Goal: Check status: Check status

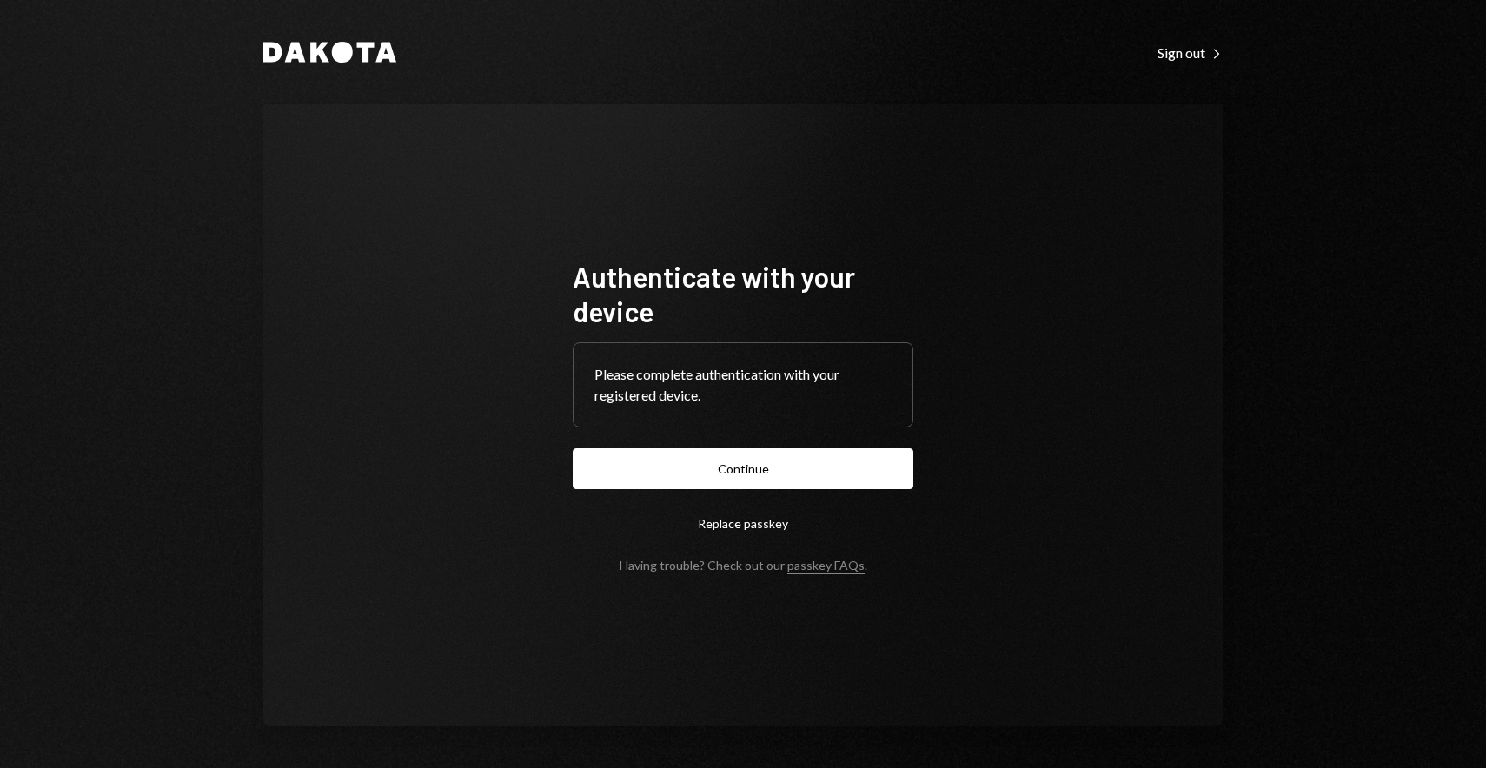
click at [573, 448] on button "Continue" at bounding box center [743, 468] width 341 height 41
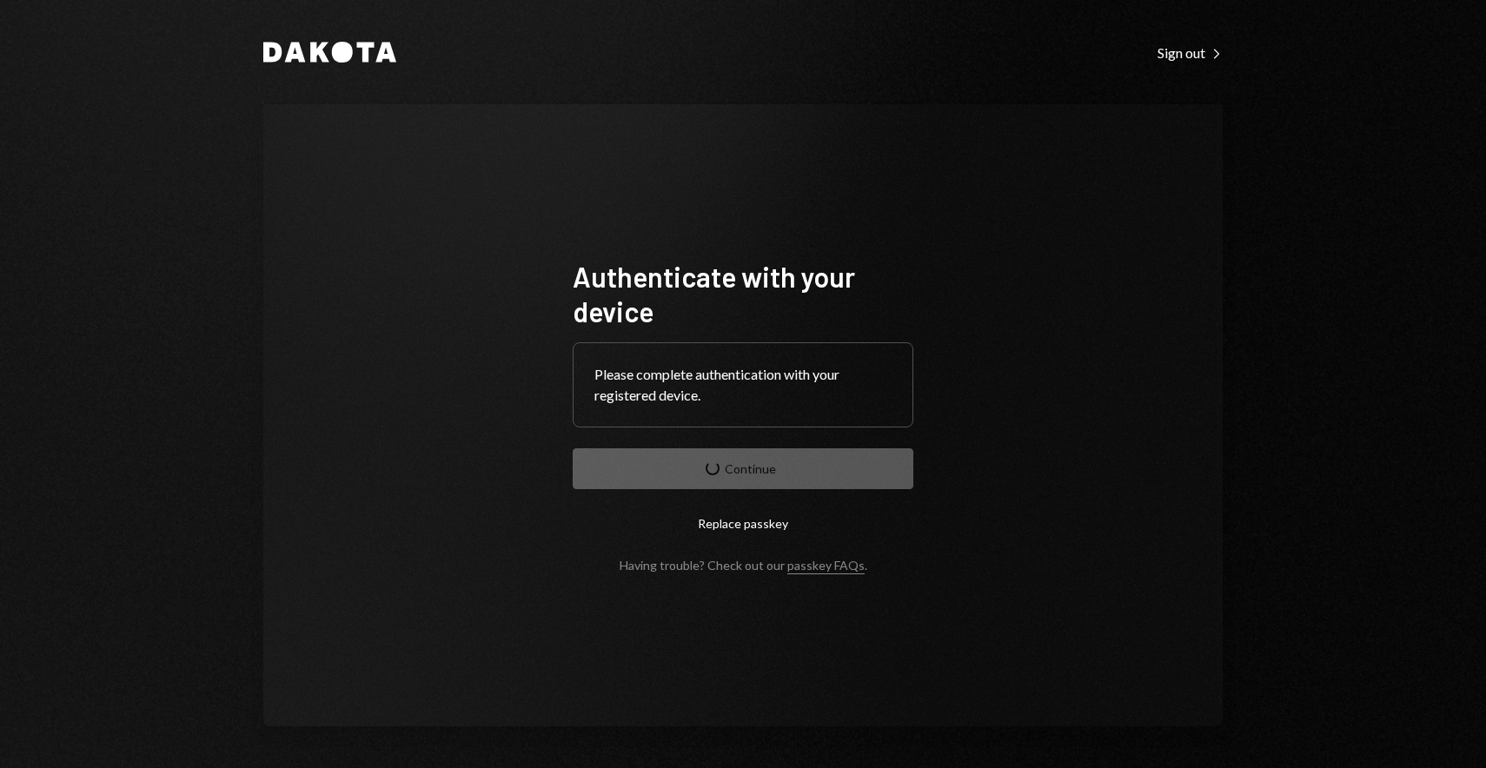
click at [729, 465] on form "Authenticate with your device Please complete authentication with your register…" at bounding box center [743, 416] width 341 height 314
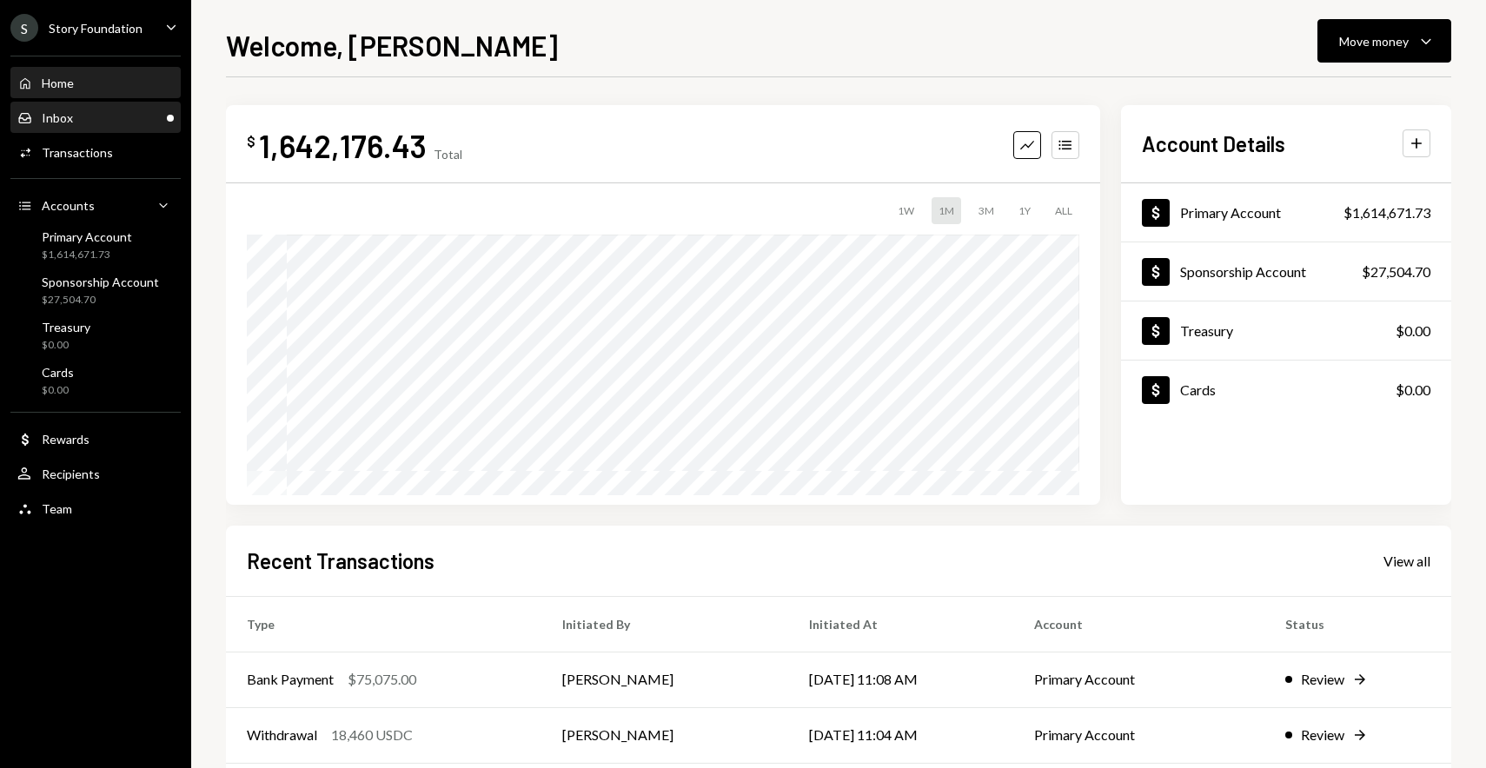
click at [148, 119] on div "Inbox Inbox" at bounding box center [95, 118] width 156 height 16
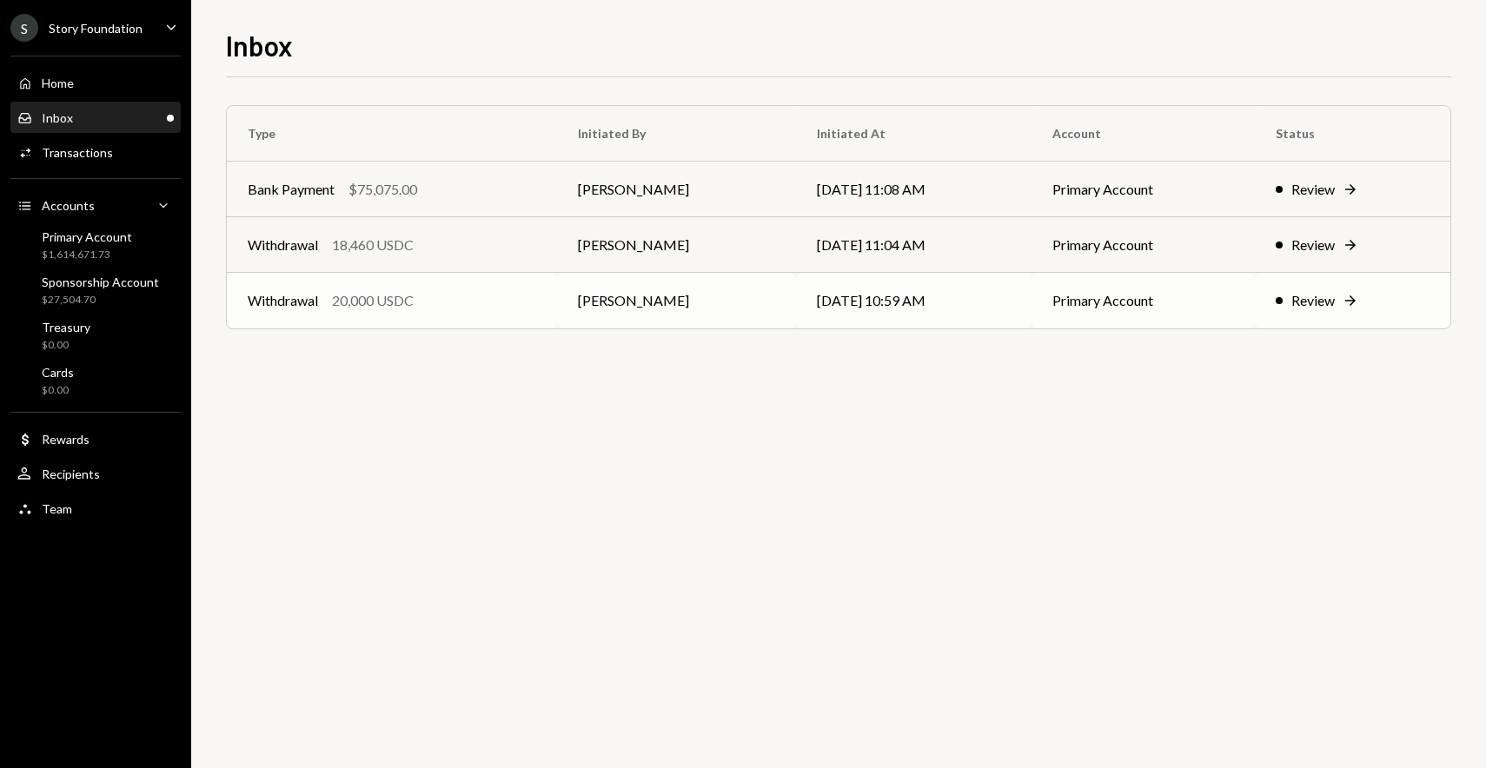
click at [450, 282] on td "Withdrawal 20,000 USDC" at bounding box center [392, 301] width 330 height 56
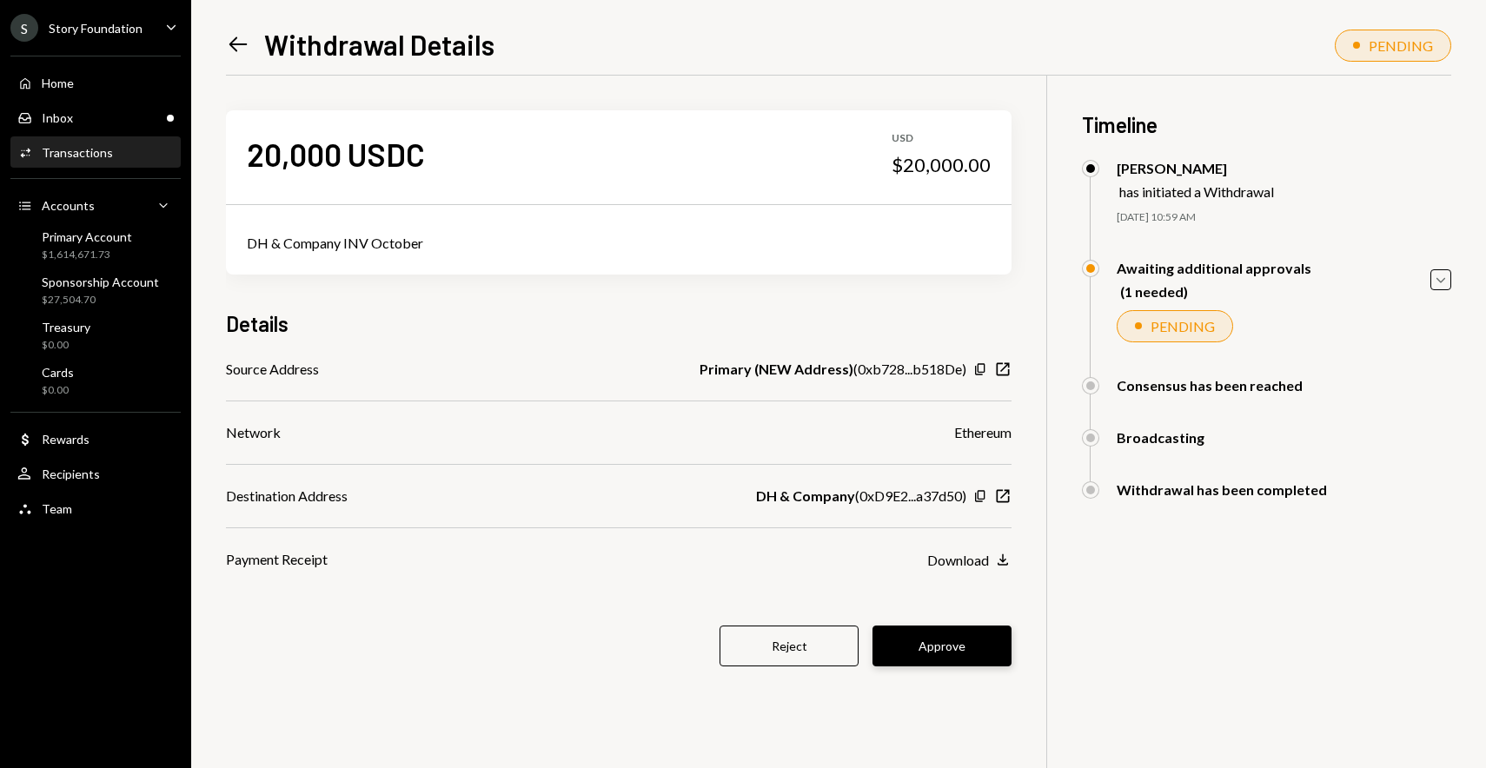
click at [946, 643] on button "Approve" at bounding box center [941, 646] width 139 height 41
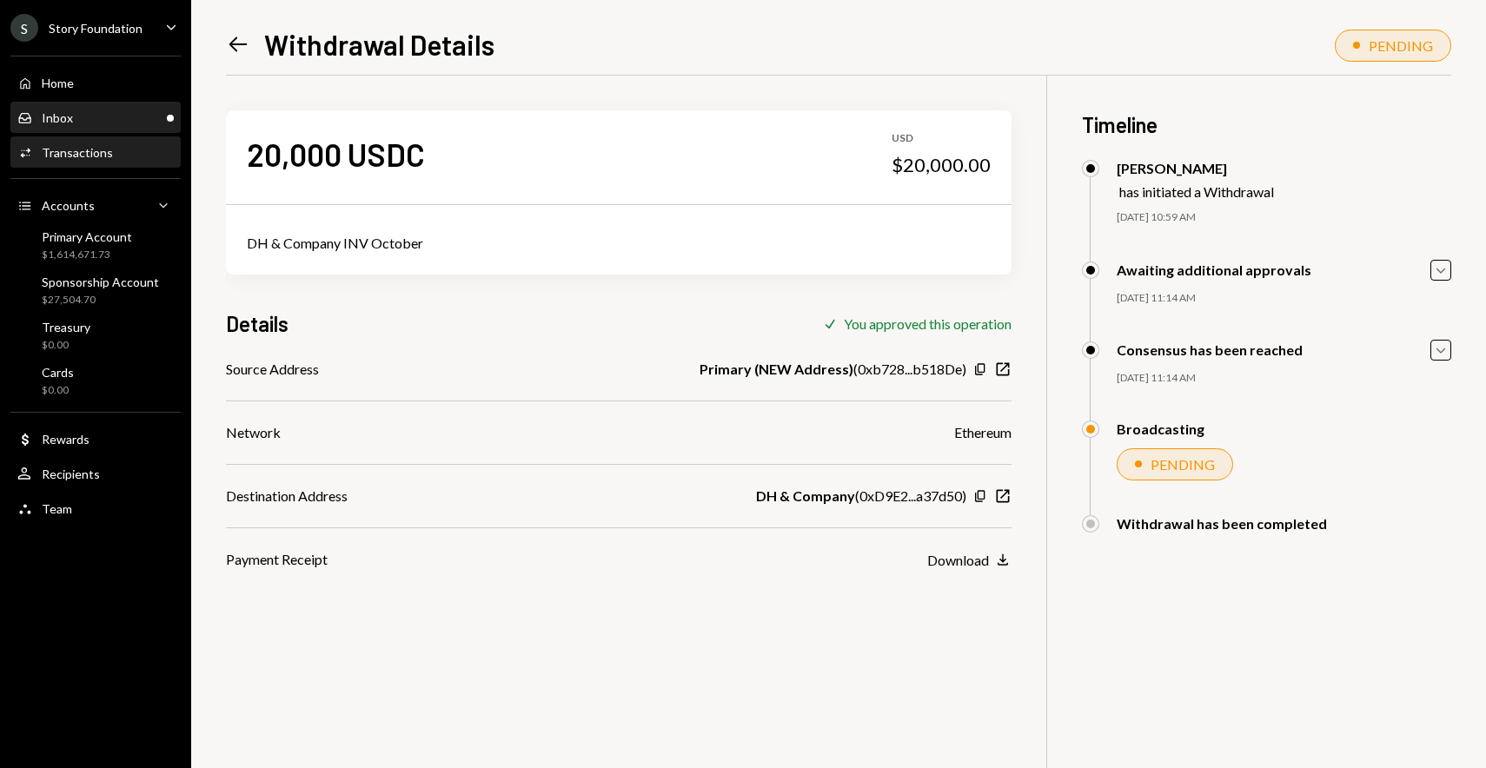
click at [132, 129] on div "Inbox Inbox" at bounding box center [95, 118] width 156 height 30
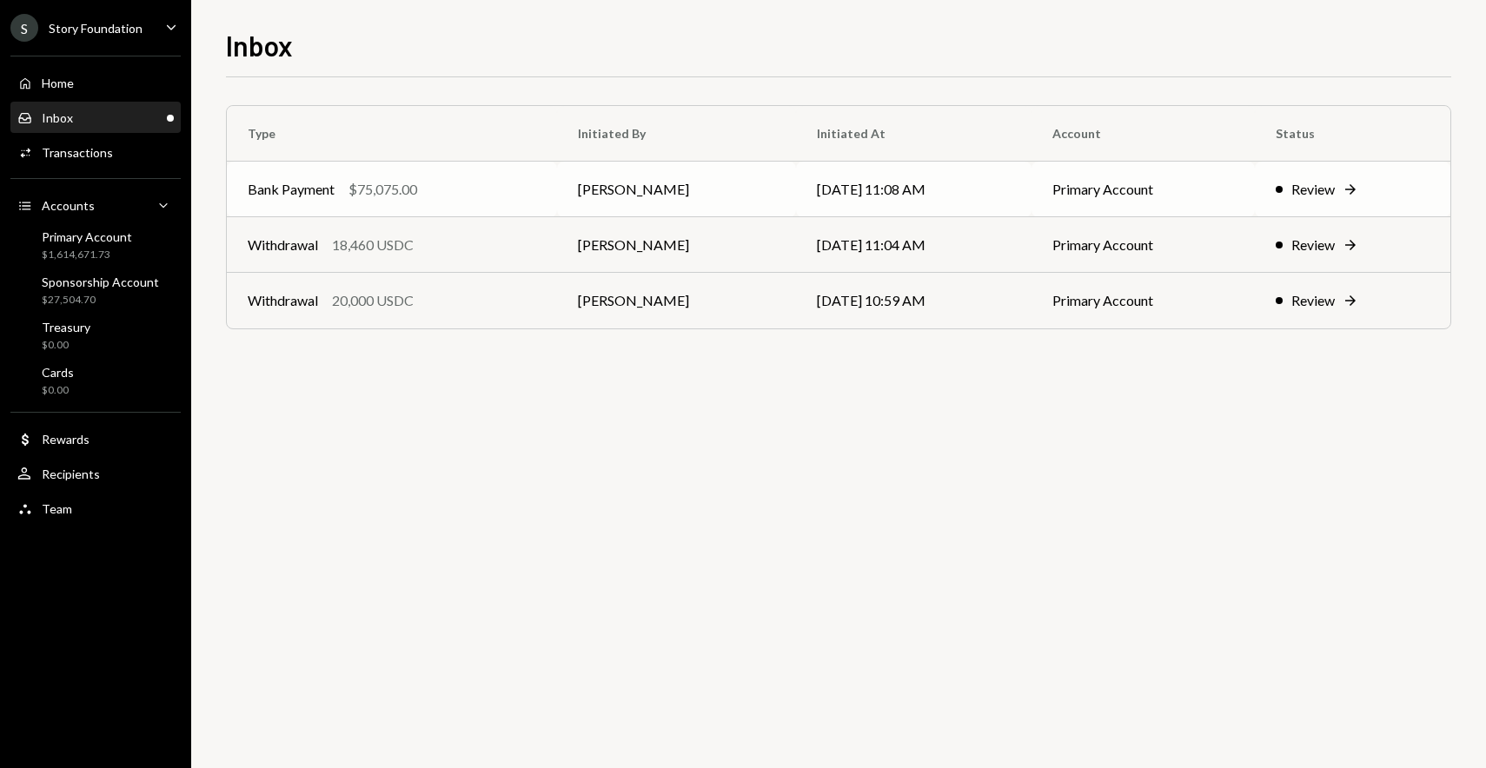
click at [441, 206] on td "Bank Payment $75,075.00" at bounding box center [392, 190] width 330 height 56
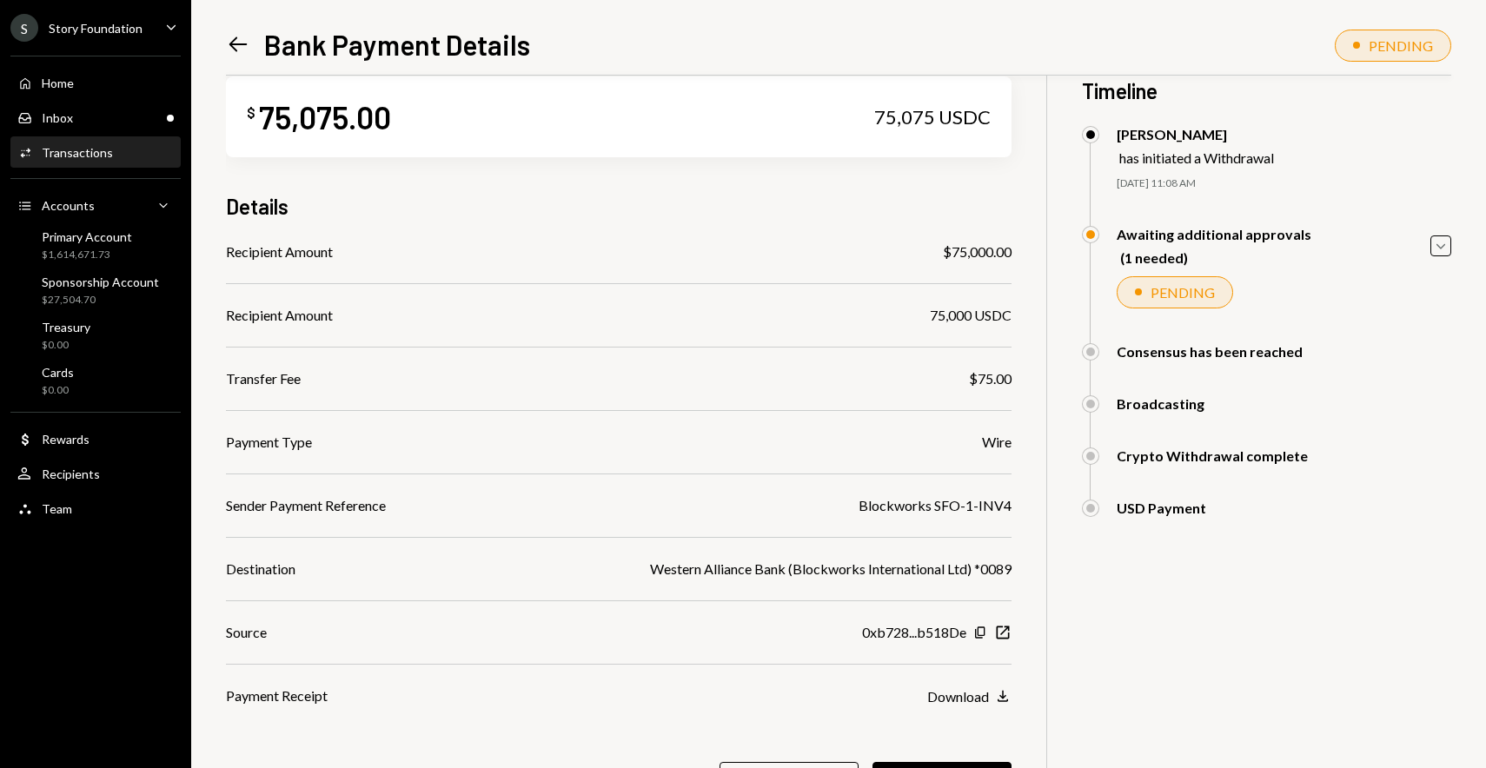
scroll to position [124, 0]
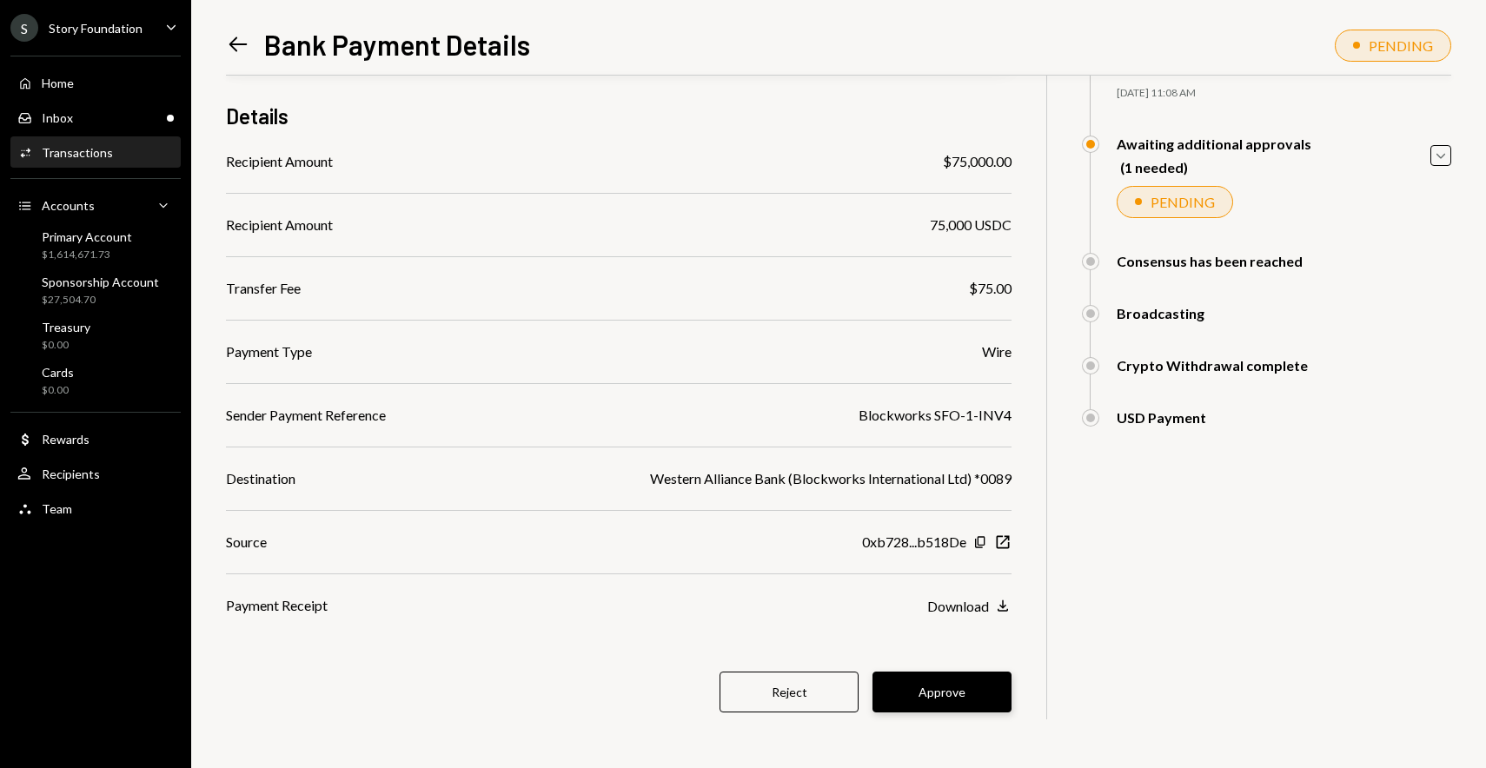
click at [949, 700] on button "Approve" at bounding box center [941, 692] width 139 height 41
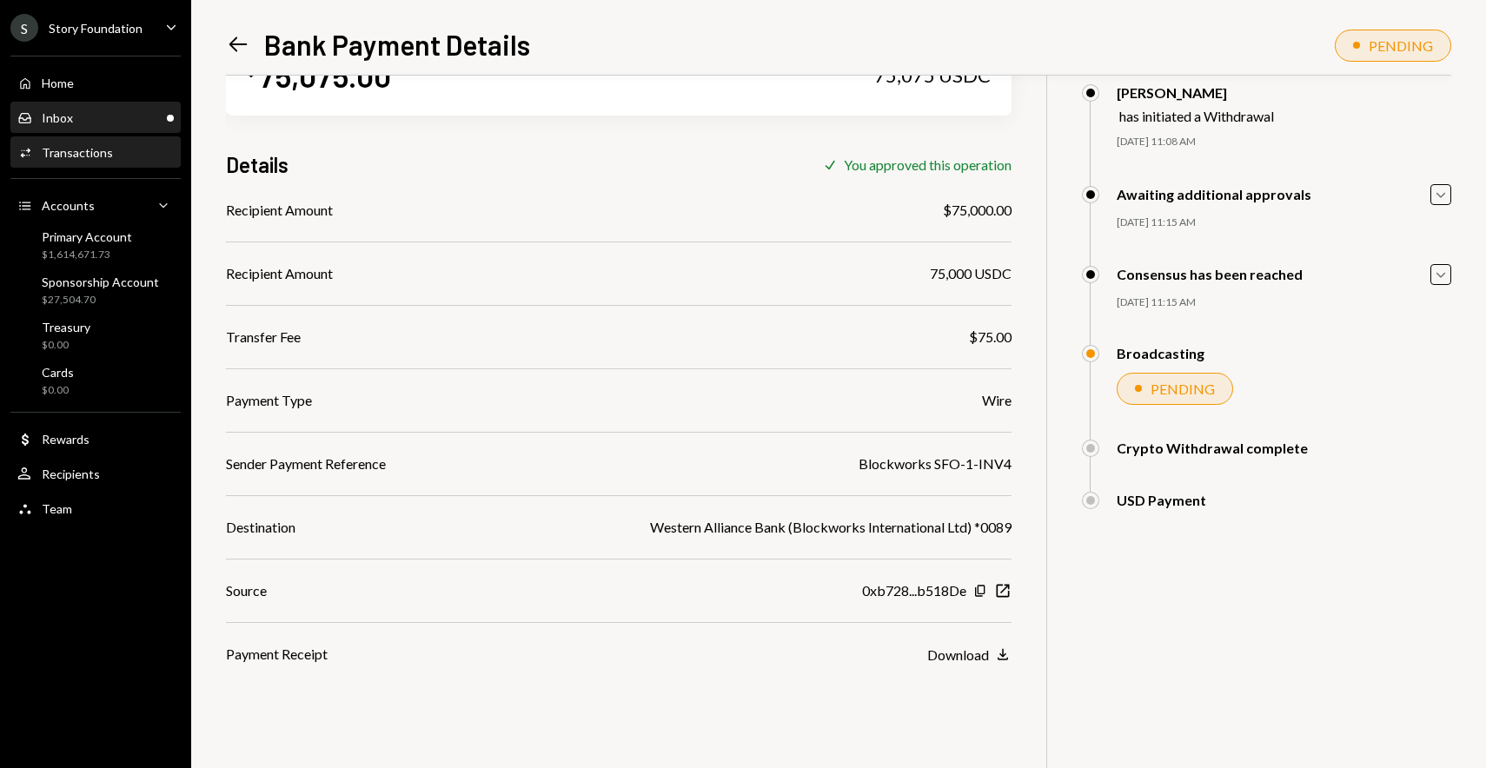
click at [130, 121] on div "Inbox Inbox" at bounding box center [95, 118] width 156 height 16
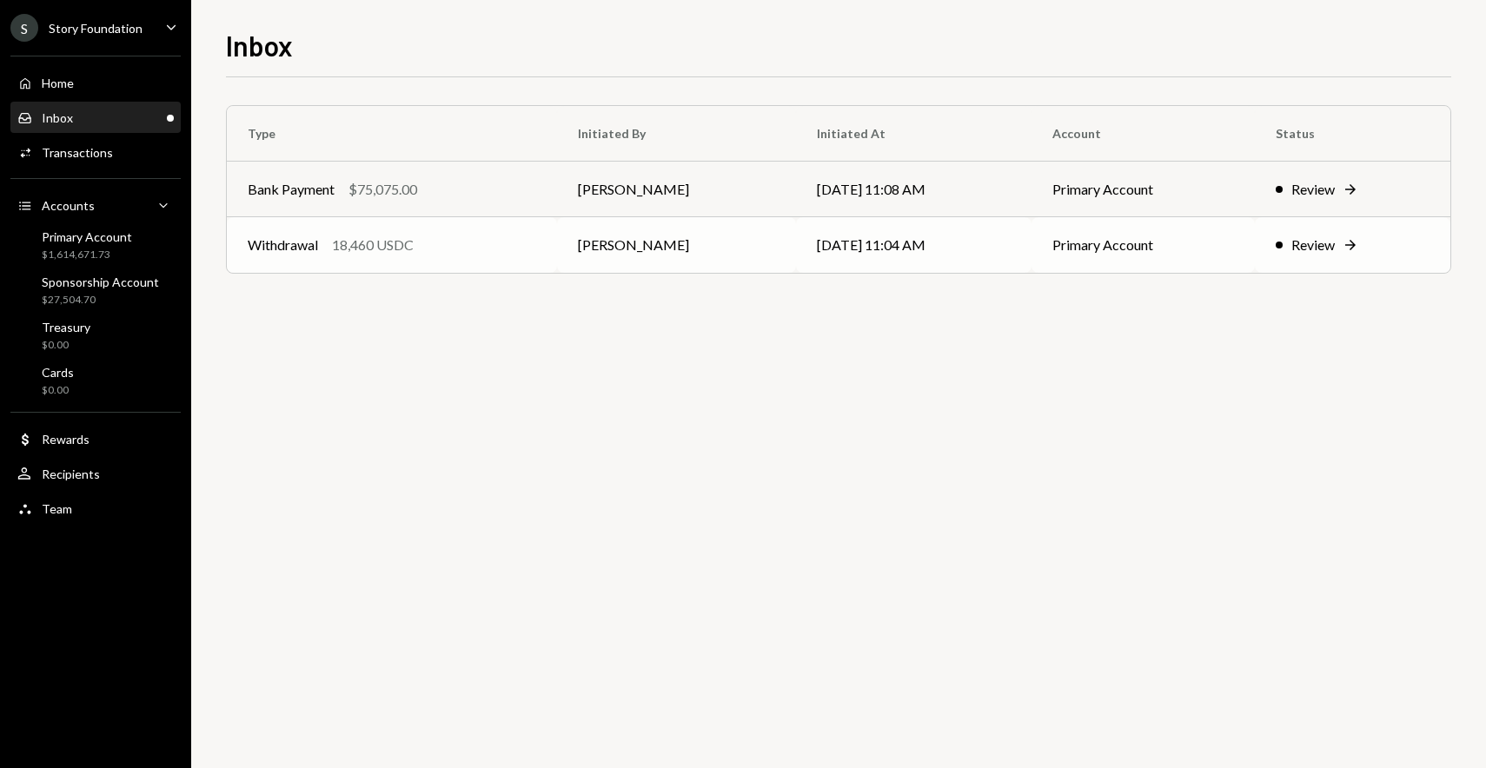
click at [492, 230] on td "Withdrawal 18,460 USDC" at bounding box center [392, 245] width 330 height 56
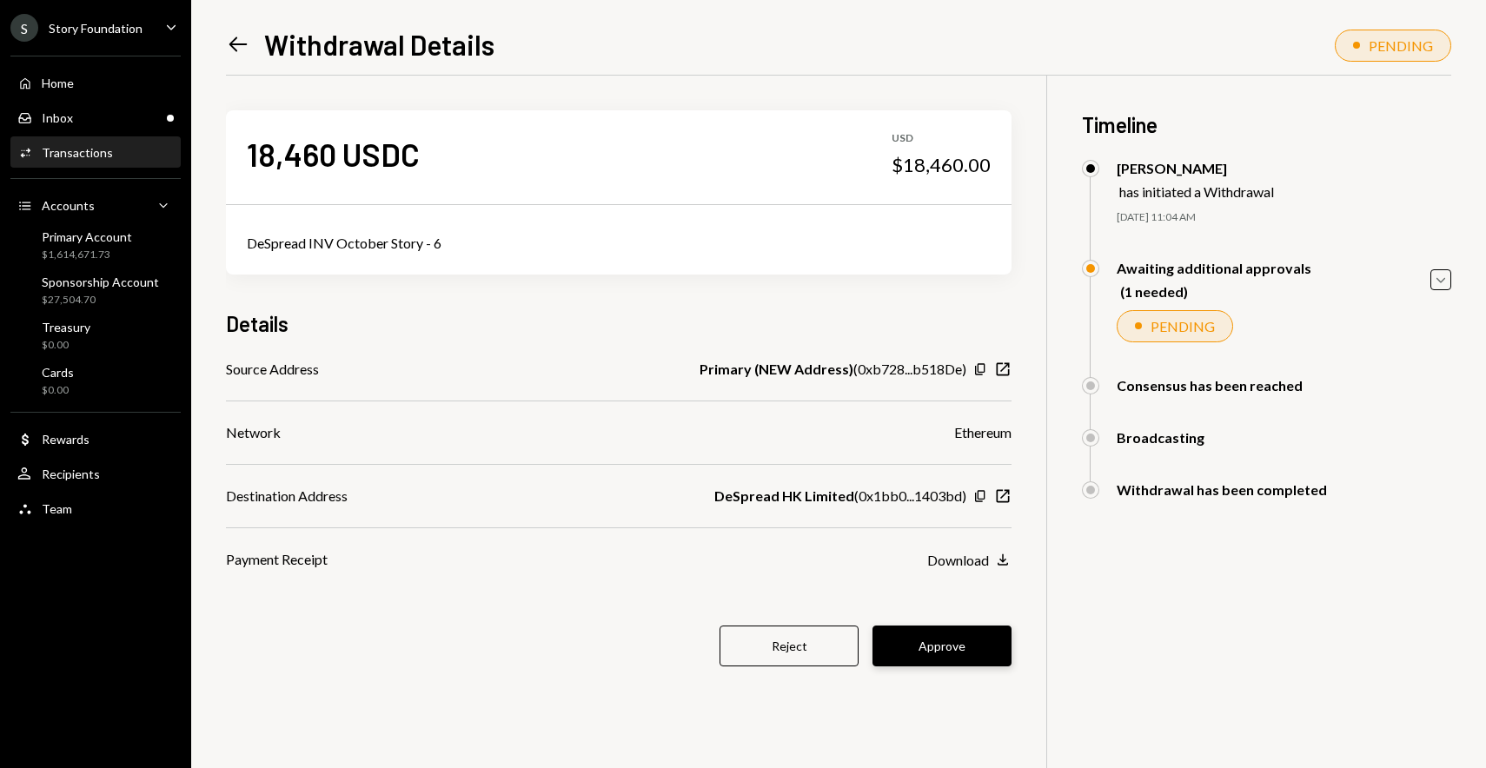
click at [968, 661] on button "Approve" at bounding box center [941, 646] width 139 height 41
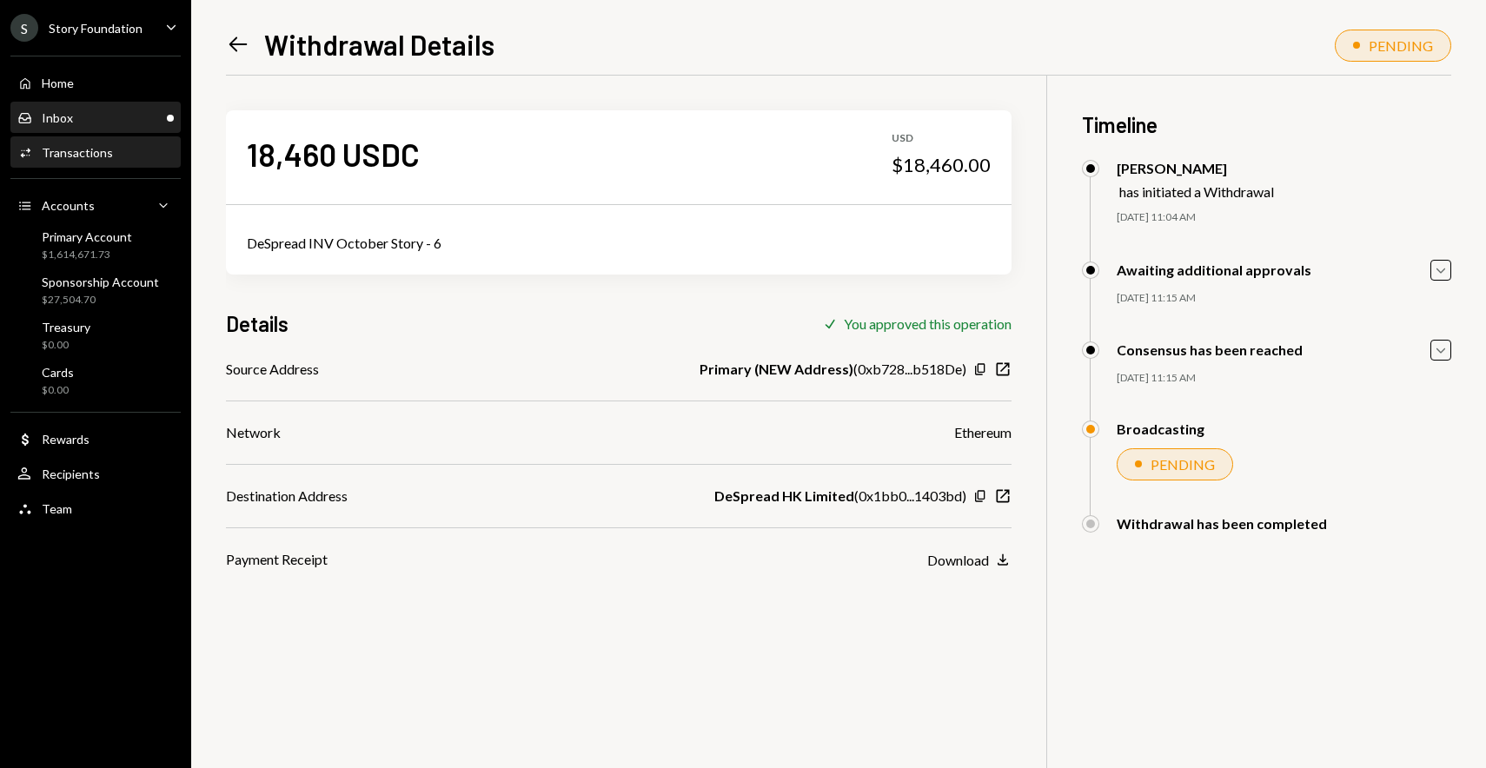
click at [140, 116] on div "Inbox Inbox" at bounding box center [95, 118] width 156 height 16
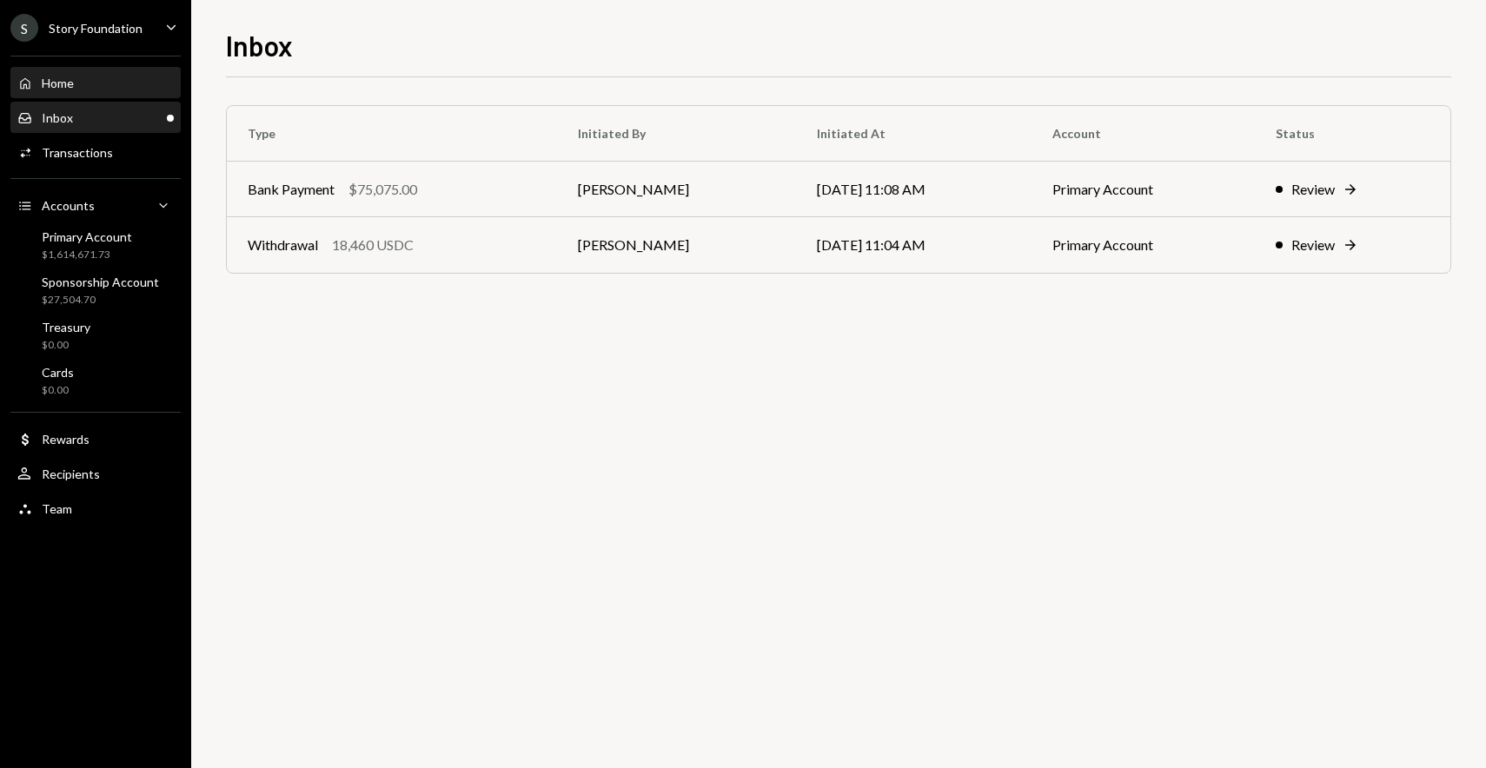
click at [137, 81] on div "Home Home" at bounding box center [95, 84] width 156 height 16
